Goal: Information Seeking & Learning: Learn about a topic

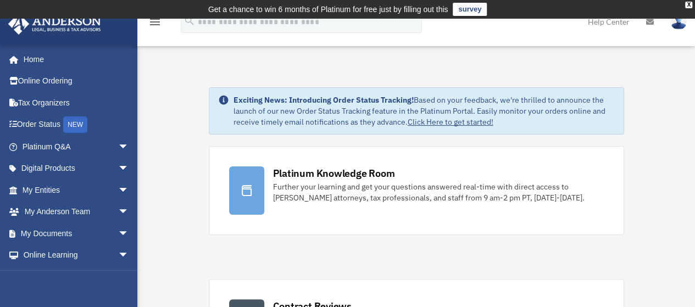
click at [676, 24] on img at bounding box center [678, 22] width 16 height 16
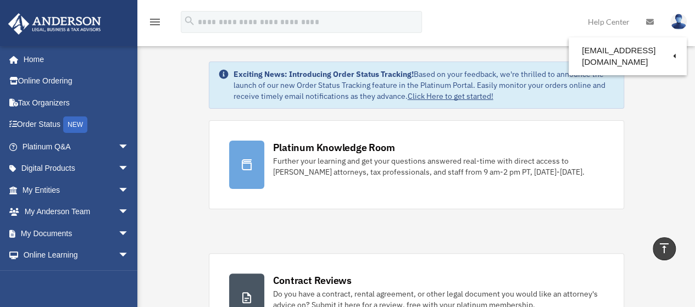
scroll to position [16, 0]
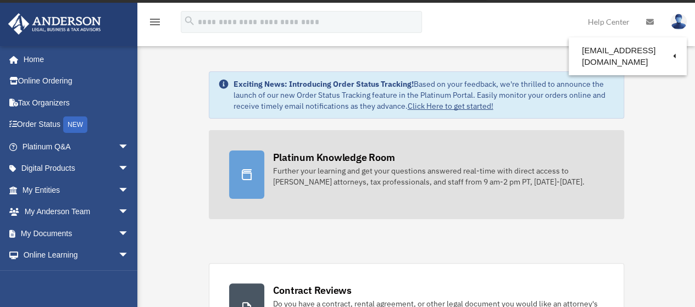
click at [292, 174] on div "Further your learning and get your questions answered real-time with direct acc…" at bounding box center [438, 176] width 331 height 22
click at [245, 176] on icon at bounding box center [246, 174] width 13 height 13
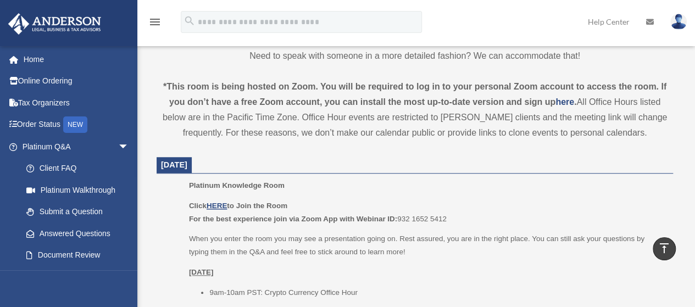
scroll to position [443, 0]
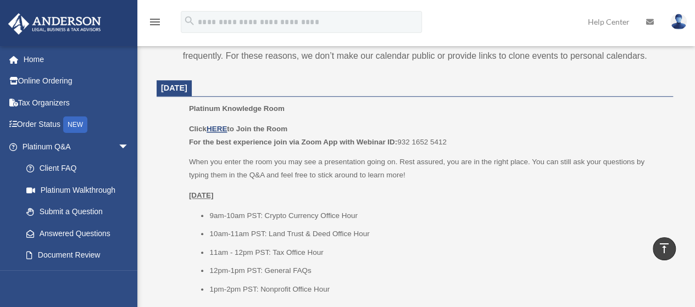
click at [214, 192] on u "[DATE]" at bounding box center [201, 195] width 25 height 8
click at [230, 233] on li "10am-11am PST: Land Trust & Deed Office Hour" at bounding box center [437, 233] width 456 height 13
click at [220, 126] on u "HERE" at bounding box center [216, 129] width 20 height 8
